Goal: Task Accomplishment & Management: Use online tool/utility

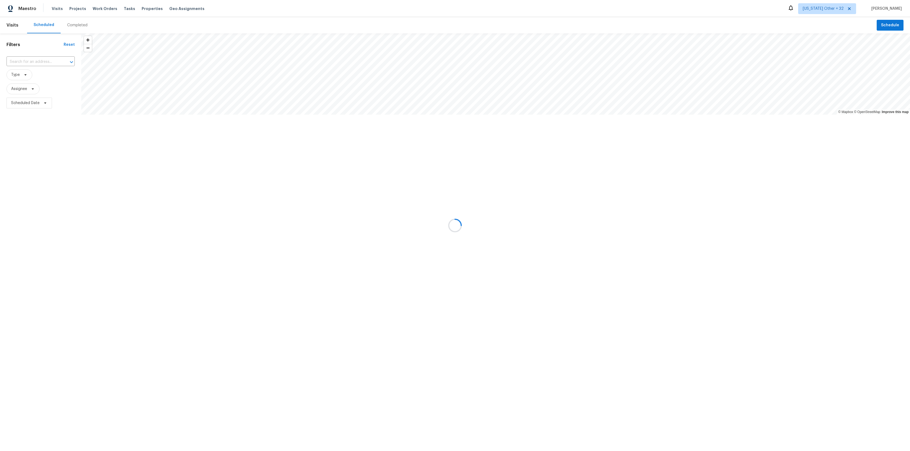
click at [124, 6] on div at bounding box center [455, 225] width 910 height 451
click at [124, 8] on div at bounding box center [455, 225] width 910 height 451
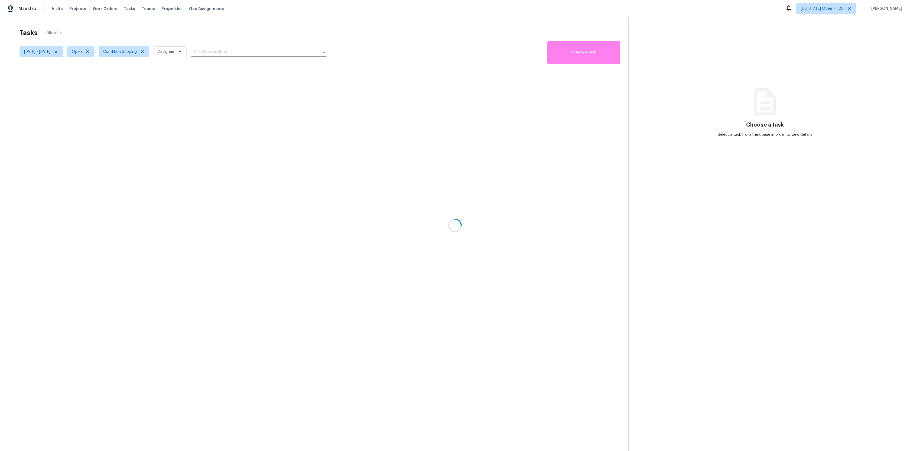
click at [862, 9] on div at bounding box center [455, 225] width 910 height 451
click at [872, 6] on div "[US_STATE] Other + 120 [PERSON_NAME]" at bounding box center [843, 8] width 116 height 11
click at [852, 8] on span at bounding box center [849, 9] width 6 height 4
click at [851, 12] on span "Alabama Other" at bounding box center [831, 8] width 49 height 11
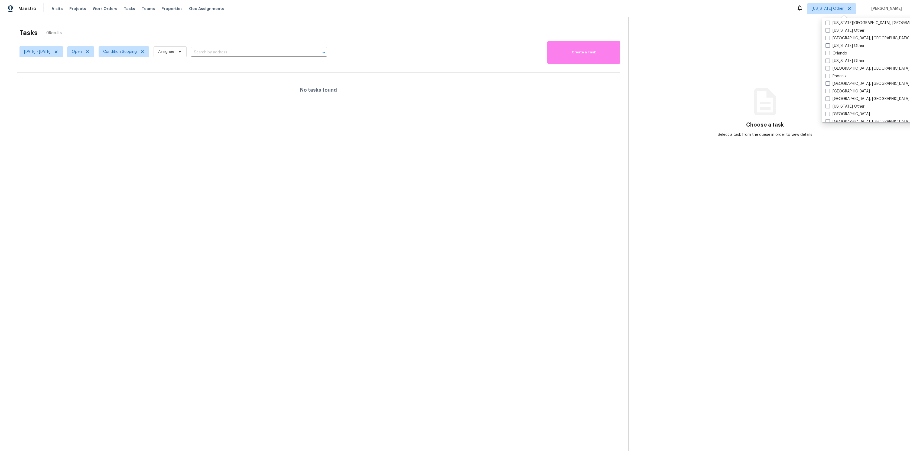
scroll to position [595, 0]
click at [829, 74] on span at bounding box center [828, 74] width 4 height 4
click at [829, 74] on input "Phoenix" at bounding box center [828, 74] width 4 height 4
checkbox input "true"
click at [333, 16] on div at bounding box center [455, 225] width 910 height 451
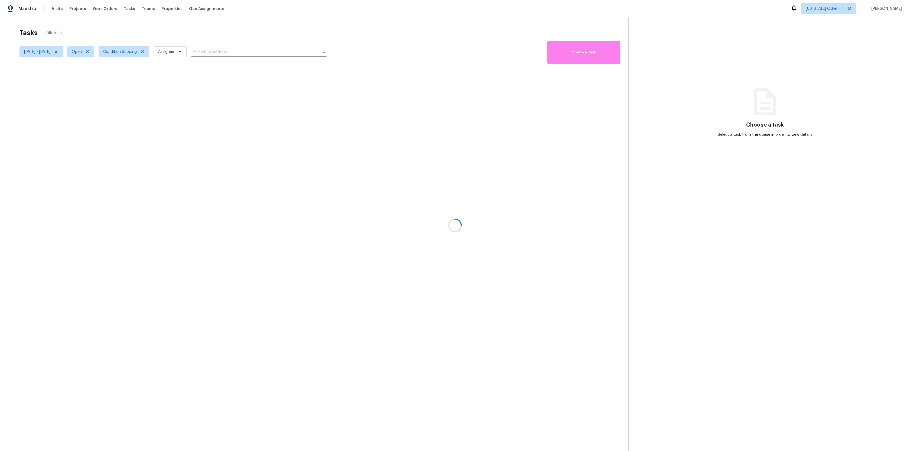
click at [58, 50] on div at bounding box center [455, 225] width 910 height 451
click at [58, 53] on icon at bounding box center [56, 52] width 4 height 4
click at [25, 57] on div at bounding box center [455, 225] width 910 height 451
click at [35, 51] on div at bounding box center [455, 225] width 910 height 451
click at [73, 49] on div at bounding box center [455, 225] width 910 height 451
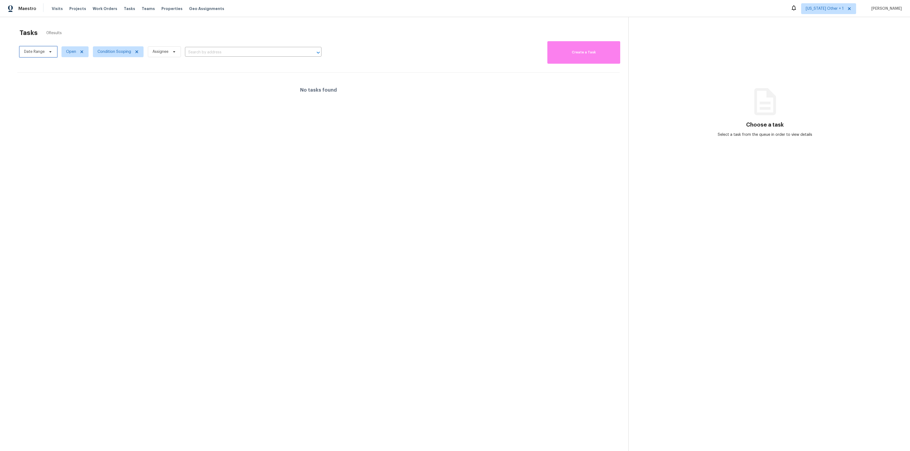
click at [46, 55] on span "Date Range" at bounding box center [39, 51] width 38 height 11
select select "9"
select select "2025"
select select "10"
select select "2025"
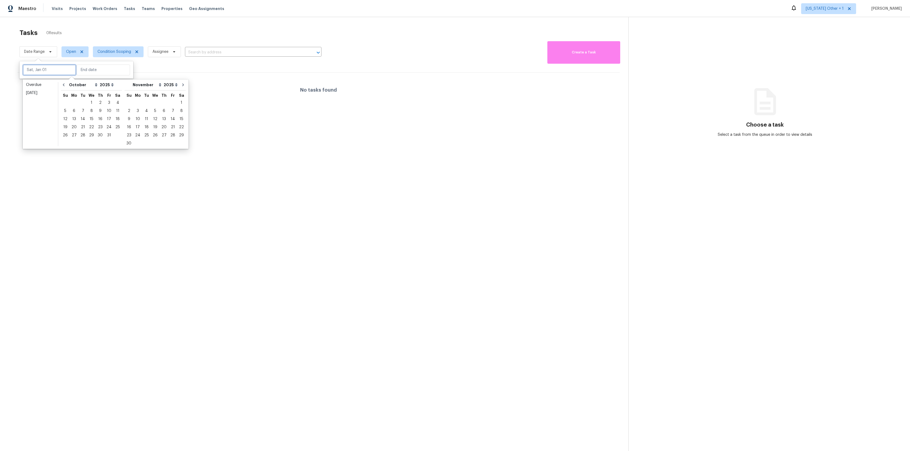
click at [47, 70] on input "text" at bounding box center [49, 69] width 53 height 11
type input "Sat, Oct 18"
type input "Mon, Nov 03"
type input "Sun, Nov 02"
type input "Thu, Oct 02"
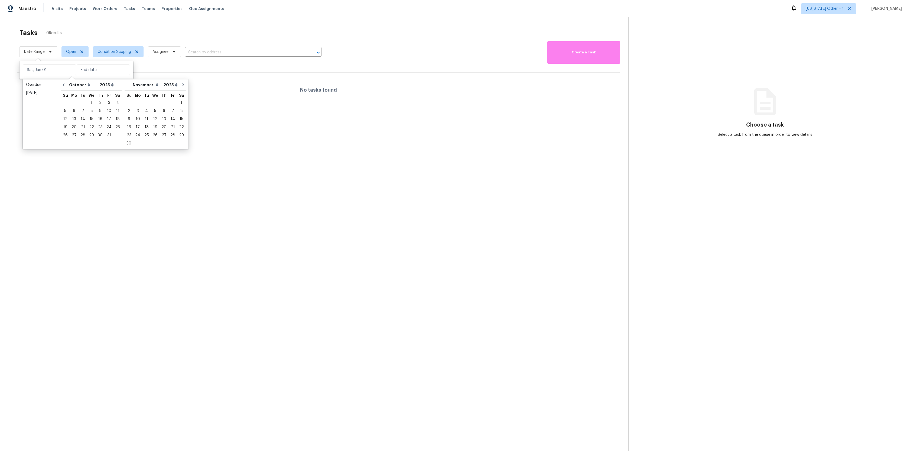
click at [59, 85] on div "Overdue Today January February March April May June July August September Octob…" at bounding box center [106, 113] width 166 height 69
click at [62, 85] on icon "Go to previous month" at bounding box center [63, 85] width 4 height 4
select select "8"
select select "9"
click at [68, 131] on div "28" at bounding box center [65, 135] width 9 height 8
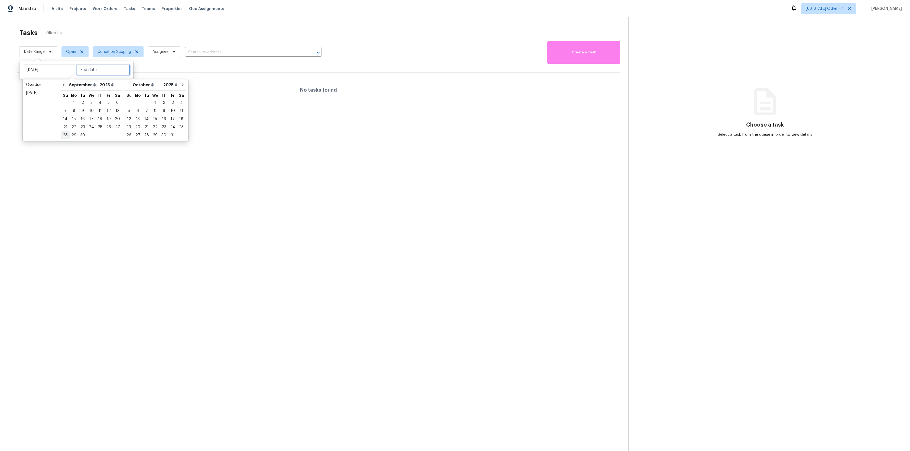
type input "Sun, Sep 28"
type input "Tue, Sep 30"
click at [177, 102] on div "4" at bounding box center [181, 103] width 8 height 8
type input "Sat, Oct 04"
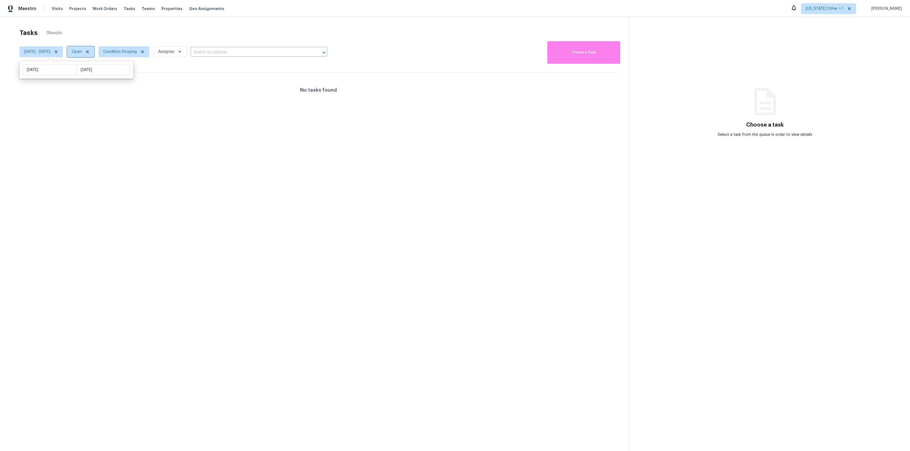
click at [94, 48] on span "Open" at bounding box center [80, 51] width 27 height 11
click at [95, 73] on label "Closed" at bounding box center [99, 74] width 20 height 5
click at [92, 73] on input "Closed" at bounding box center [91, 74] width 4 height 4
checkbox input "true"
click at [134, 27] on div at bounding box center [455, 225] width 910 height 451
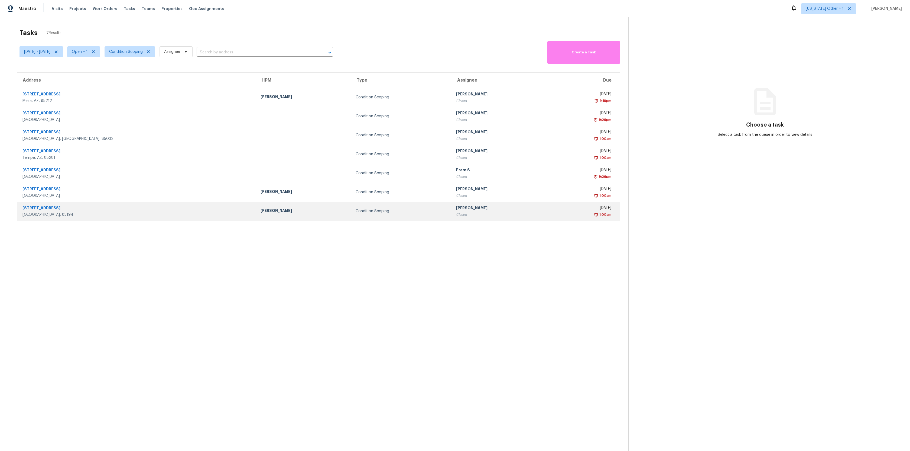
click at [48, 207] on div "2189 W Legend Ct" at bounding box center [136, 208] width 229 height 7
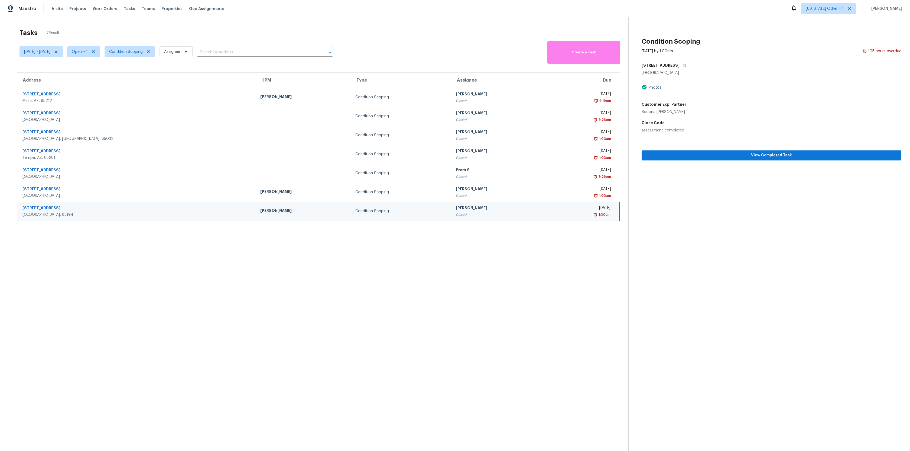
click at [702, 170] on section "Condition Scoping Oct 4th 2025 by 1:00am 105 hours overdue 2189 W Legend Ct Cas…" at bounding box center [764, 242] width 273 height 451
click at [707, 159] on button "View Completed Task" at bounding box center [772, 155] width 260 height 10
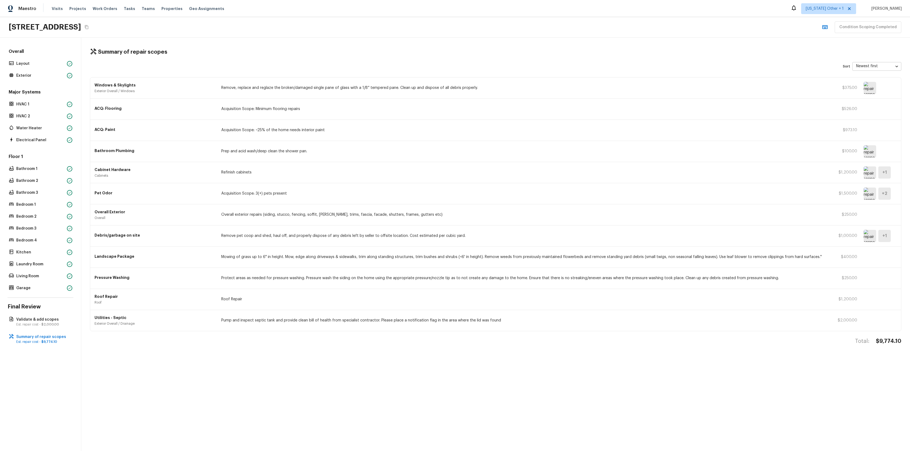
click at [158, 59] on div "Summary of repair scopes Sort Newest first newestFirst ​ Windows & Skylights Ex…" at bounding box center [495, 244] width 829 height 413
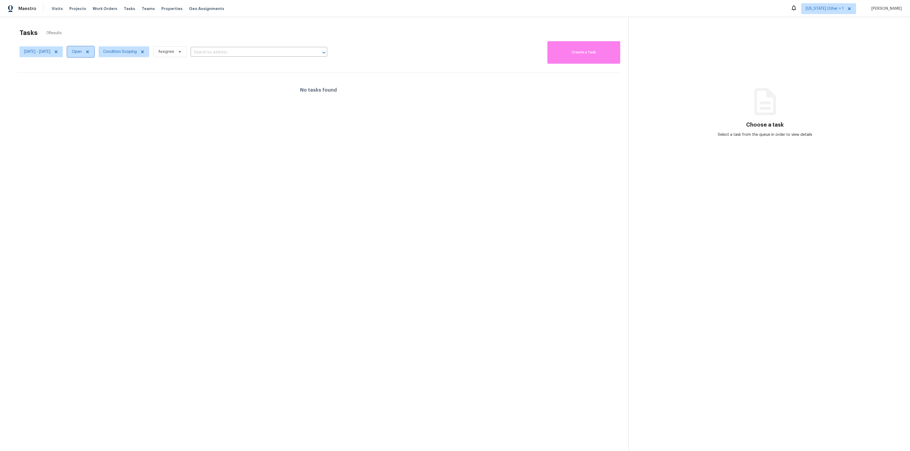
click at [82, 54] on span "Open" at bounding box center [77, 51] width 10 height 5
click at [94, 78] on div "Closed" at bounding box center [100, 75] width 26 height 8
click at [92, 76] on span at bounding box center [91, 74] width 4 height 4
click at [92, 76] on input "Closed" at bounding box center [91, 74] width 4 height 4
checkbox input "true"
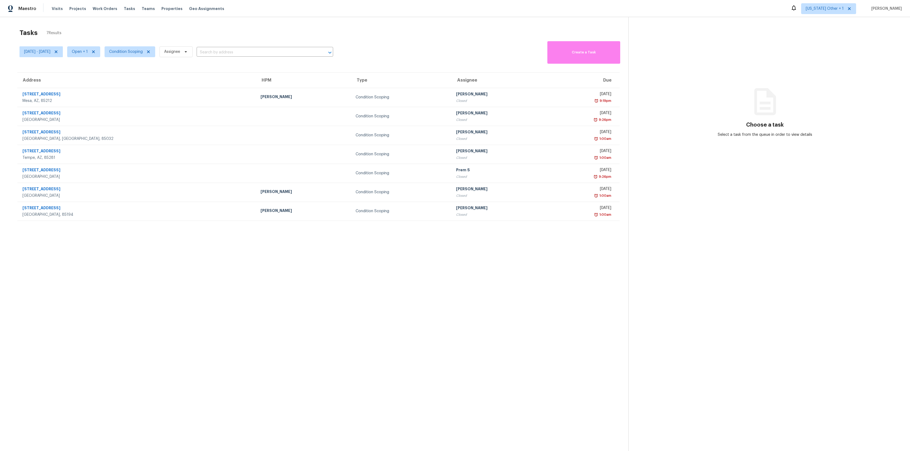
click at [136, 24] on div "Tasks 7 Results Sun, Sep 28 - Sat, Oct 04 Open + 1 Condition Scoping Assignee ​…" at bounding box center [455, 242] width 910 height 451
click at [39, 208] on div "2189 W Legend Ct" at bounding box center [136, 208] width 229 height 7
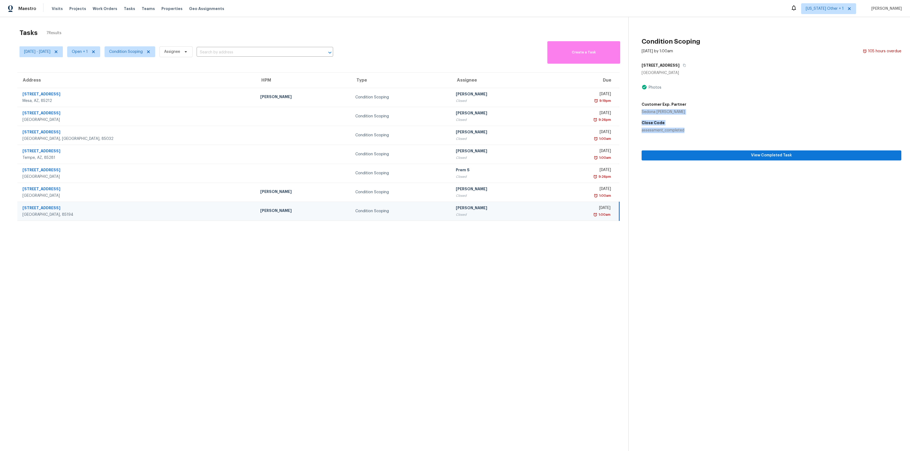
drag, startPoint x: 685, startPoint y: 129, endPoint x: 642, endPoint y: 112, distance: 45.9
click at [642, 112] on div "2189 W Legend Ct Casa Grande, AZ 85194 Photos Customer Exp. Partner Sedona Stam…" at bounding box center [772, 96] width 260 height 73
click at [704, 152] on span "View Completed Task" at bounding box center [771, 155] width 251 height 7
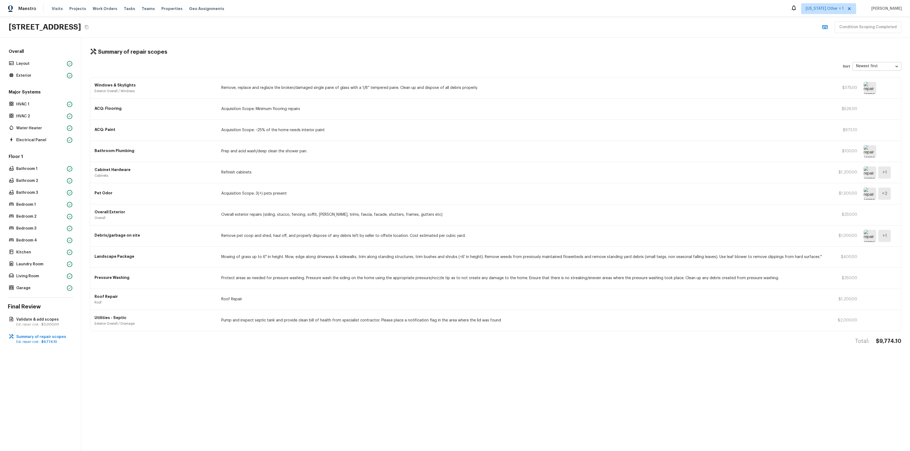
drag, startPoint x: 852, startPoint y: 29, endPoint x: 892, endPoint y: 29, distance: 40.4
click at [892, 29] on div "Condition Scoping Completed" at bounding box center [861, 27] width 82 height 12
